Goal: Answer question/provide support: Share knowledge or assist other users

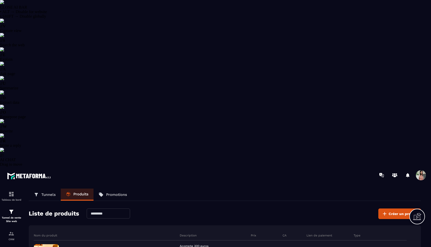
select select "******"
click at [14, 231] on img at bounding box center [11, 234] width 6 height 6
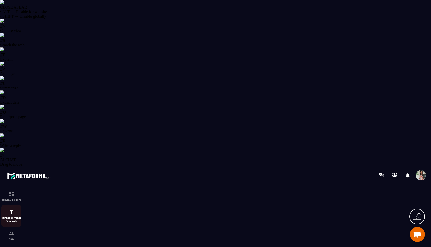
click at [6, 216] on p "Tunnel de vente Site web" at bounding box center [11, 219] width 20 height 7
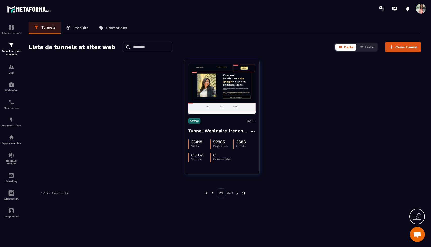
scroll to position [2005, 0]
click at [8, 141] on div "Espace membre" at bounding box center [11, 140] width 20 height 10
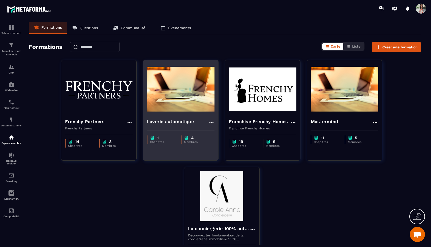
click at [158, 101] on img at bounding box center [181, 89] width 68 height 50
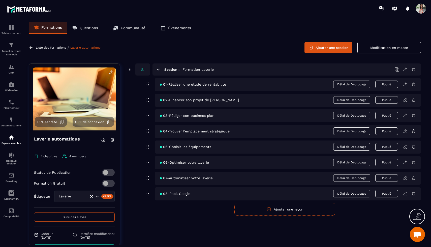
click at [55, 123] on span "URL secrète" at bounding box center [47, 122] width 20 height 4
click at [11, 34] on p "Tableau de bord" at bounding box center [11, 33] width 20 height 3
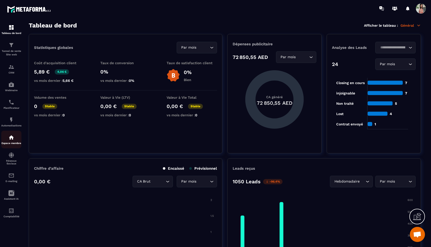
click at [9, 141] on img at bounding box center [11, 138] width 6 height 6
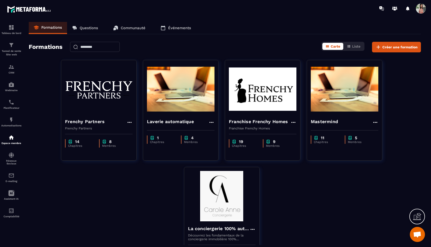
click at [88, 26] on p "Questions" at bounding box center [89, 28] width 18 height 5
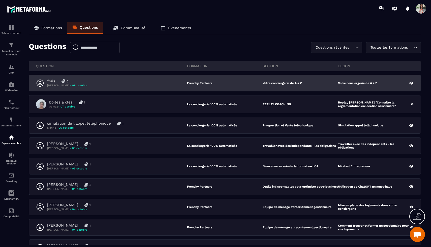
click at [64, 87] on p "[PERSON_NAME] - [DATE]" at bounding box center [67, 86] width 40 height 4
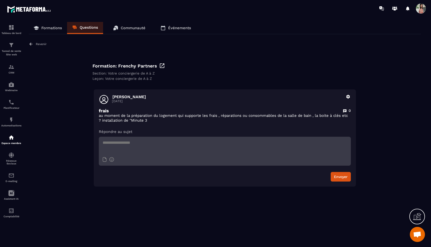
click at [175, 155] on textarea at bounding box center [225, 146] width 252 height 18
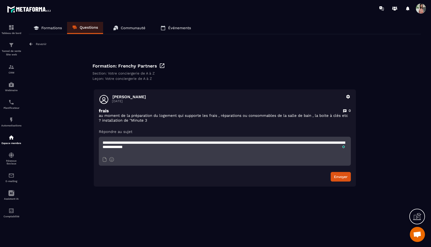
type textarea "**********"
